Goal: Navigation & Orientation: Understand site structure

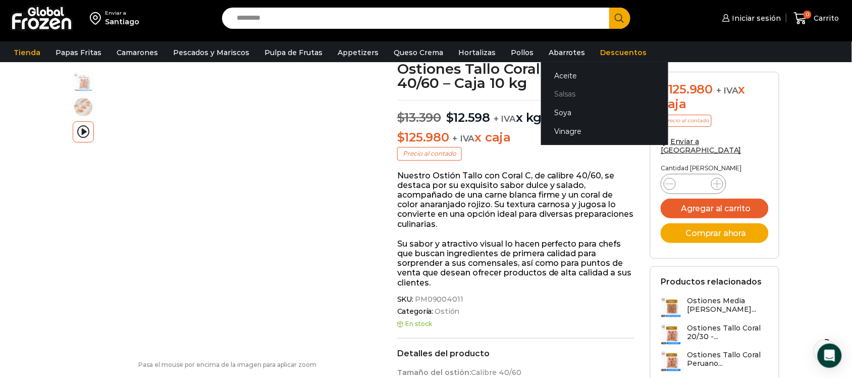
click at [544, 92] on link "Salsas" at bounding box center [604, 94] width 127 height 19
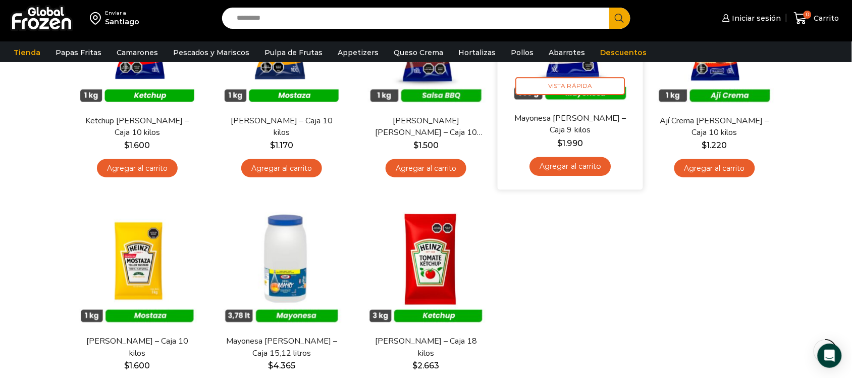
scroll to position [189, 0]
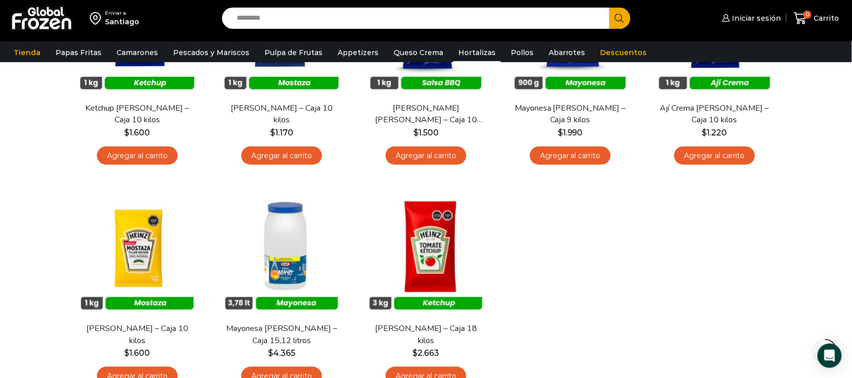
click at [457, 53] on link "Hortalizas" at bounding box center [476, 52] width 47 height 19
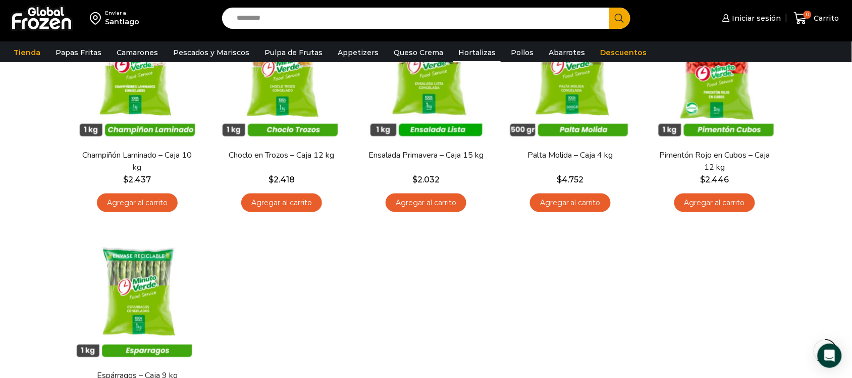
scroll to position [442, 0]
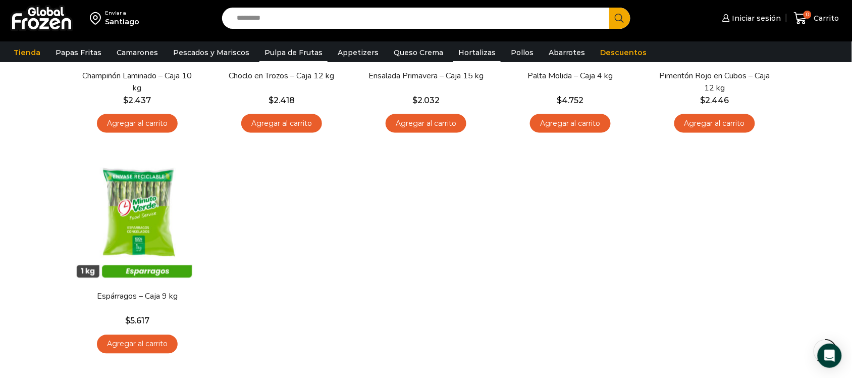
click at [306, 51] on link "Pulpa de Frutas" at bounding box center [293, 52] width 68 height 19
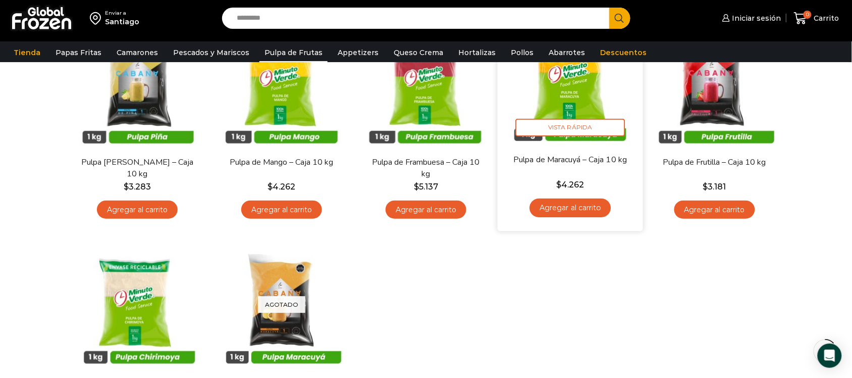
scroll to position [189, 0]
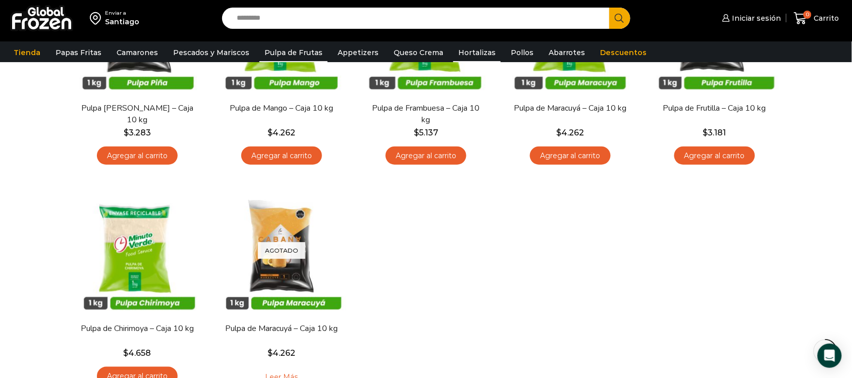
click at [462, 58] on link "Hortalizas" at bounding box center [476, 52] width 47 height 19
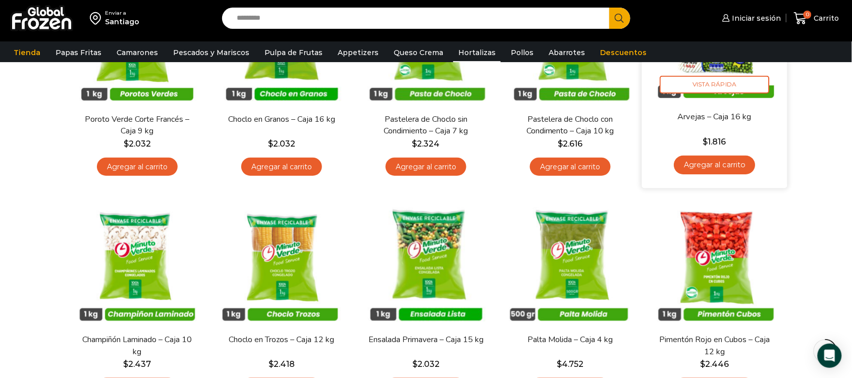
scroll to position [189, 0]
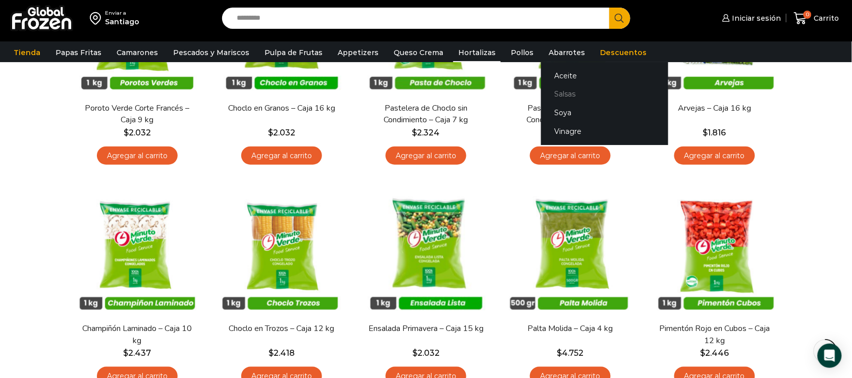
click at [559, 92] on link "Salsas" at bounding box center [604, 94] width 127 height 19
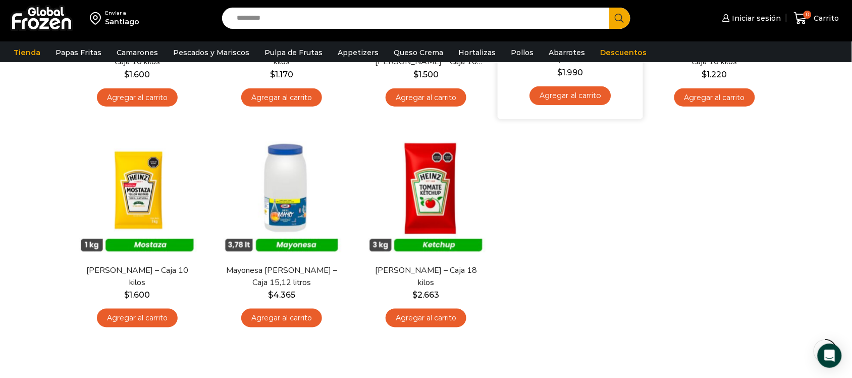
scroll to position [252, 0]
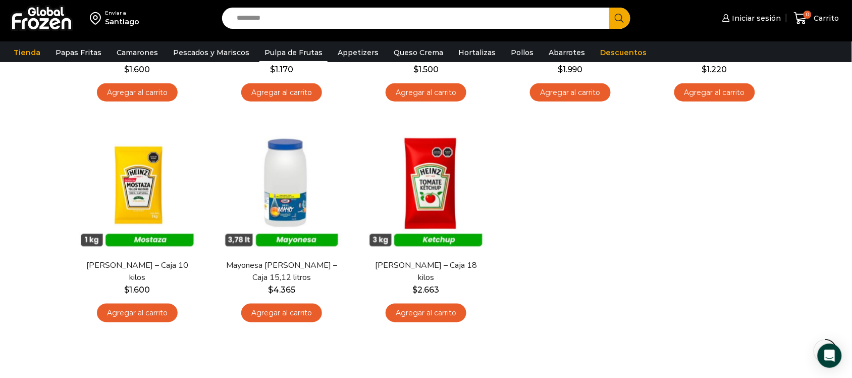
click at [287, 49] on link "Pulpa de Frutas" at bounding box center [293, 52] width 68 height 19
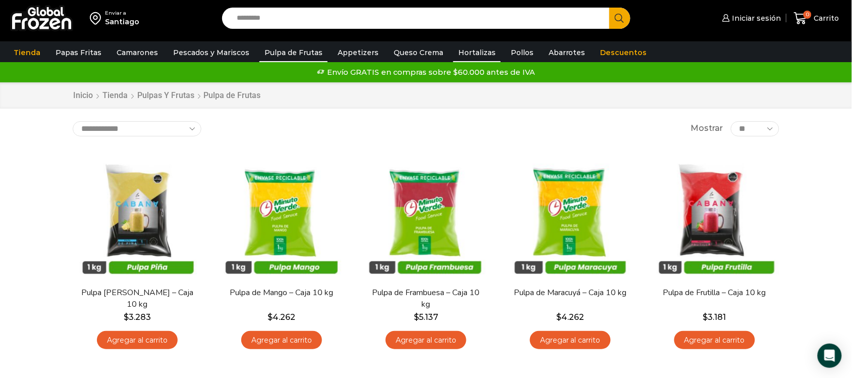
click at [475, 54] on link "Hortalizas" at bounding box center [476, 52] width 47 height 19
